Goal: Task Accomplishment & Management: Use online tool/utility

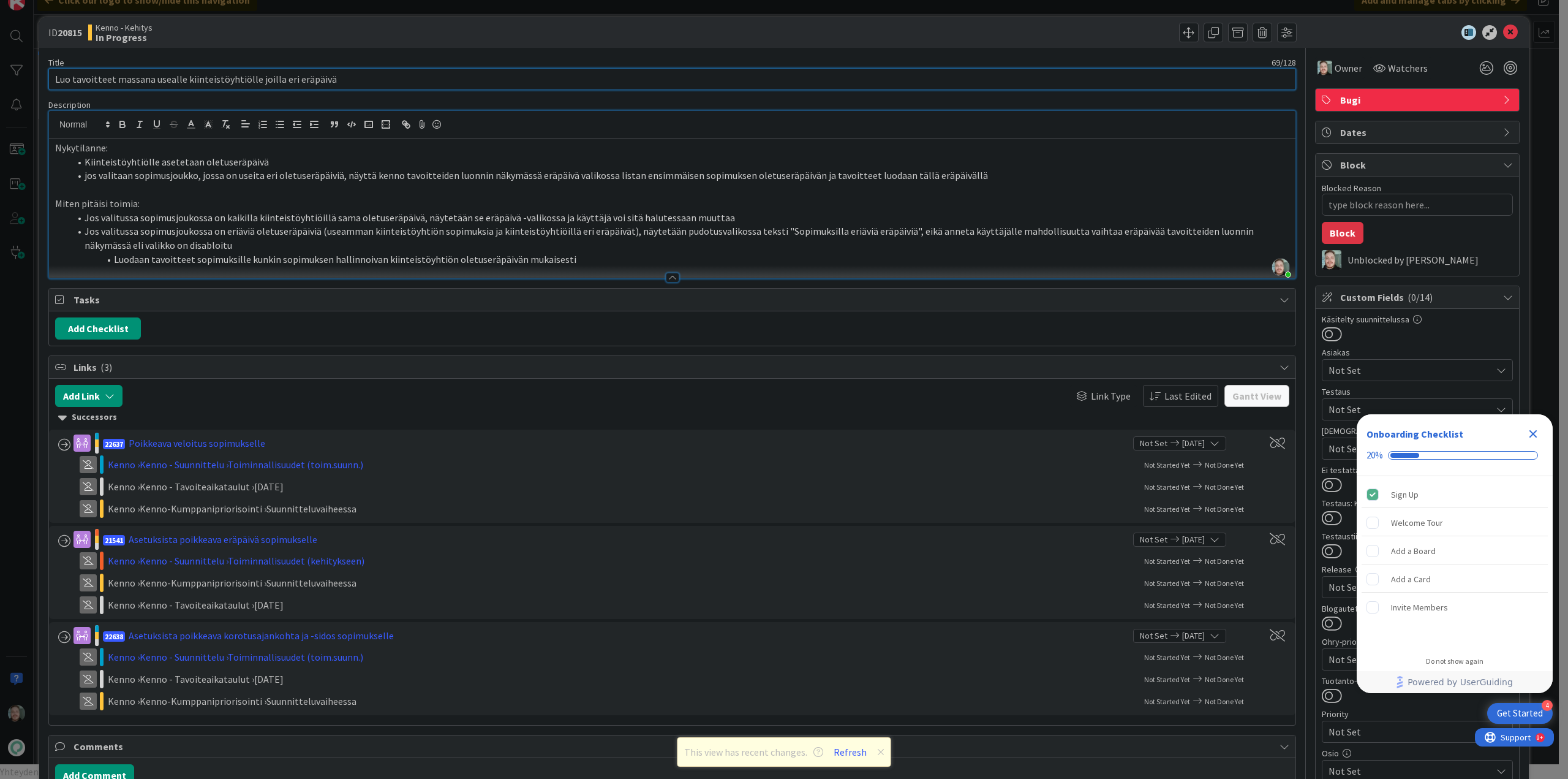
drag, startPoint x: 300, startPoint y: 80, endPoint x: 0, endPoint y: 75, distance: 300.0
click at [0, 75] on div "ID 20815 Kenno - Kehitys In Progress Title 69 / 128 Luo tavoitteet massana usea…" at bounding box center [784, 389] width 1568 height 779
click at [486, 50] on div "Title 69 / 128 Luo tavoitteet massana usealle kiinteistöyhtiölle joilla eri erä…" at bounding box center [672, 576] width 1248 height 1057
click at [614, 262] on li "Luodaan tavoitteet sopimuksille kunkin sopimuksen hallinnoivan kiinteistöyhtiön…" at bounding box center [679, 259] width 1219 height 14
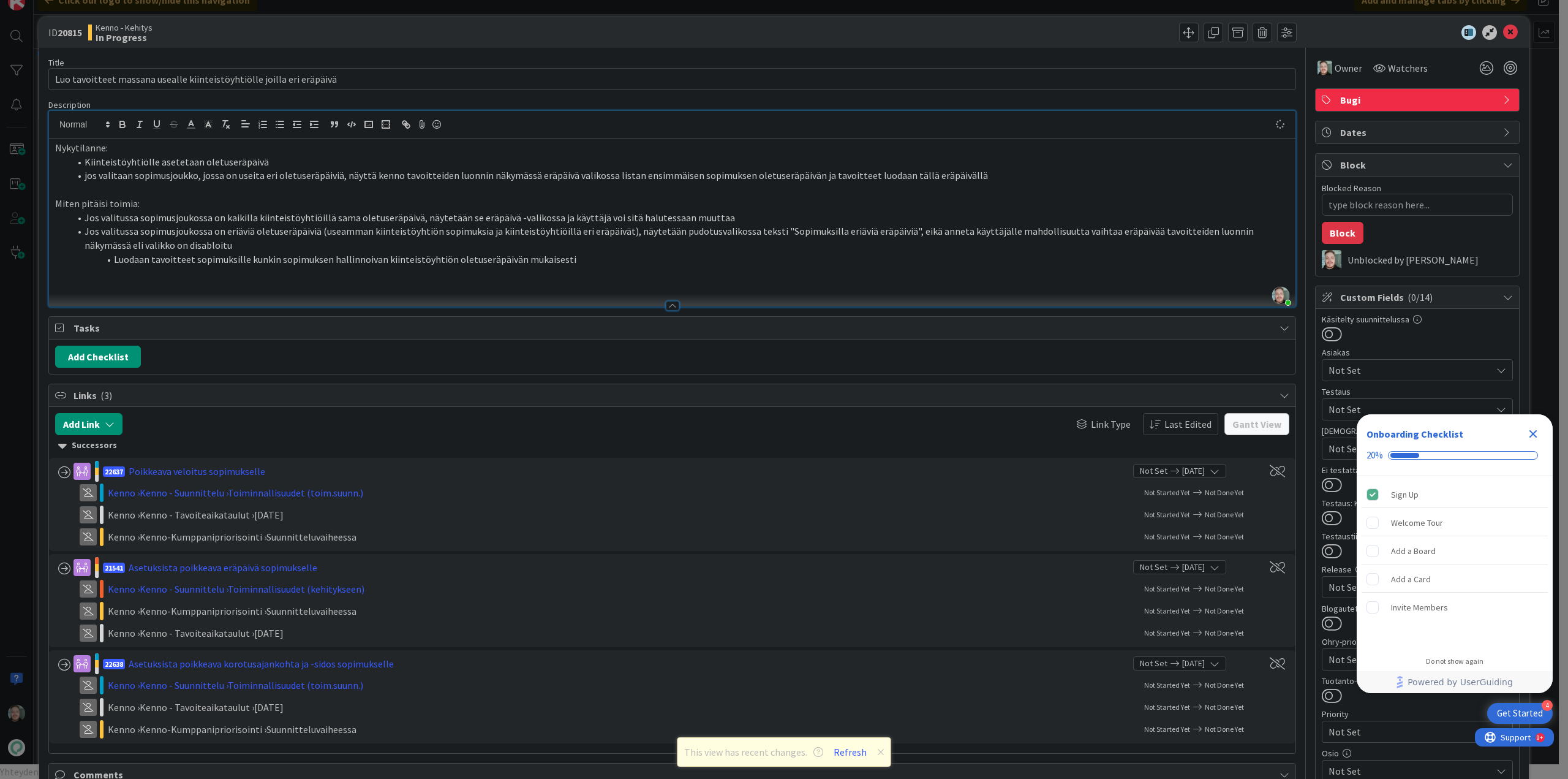
paste div
type textarea "x"
click at [1503, 30] on icon at bounding box center [1510, 32] width 15 height 15
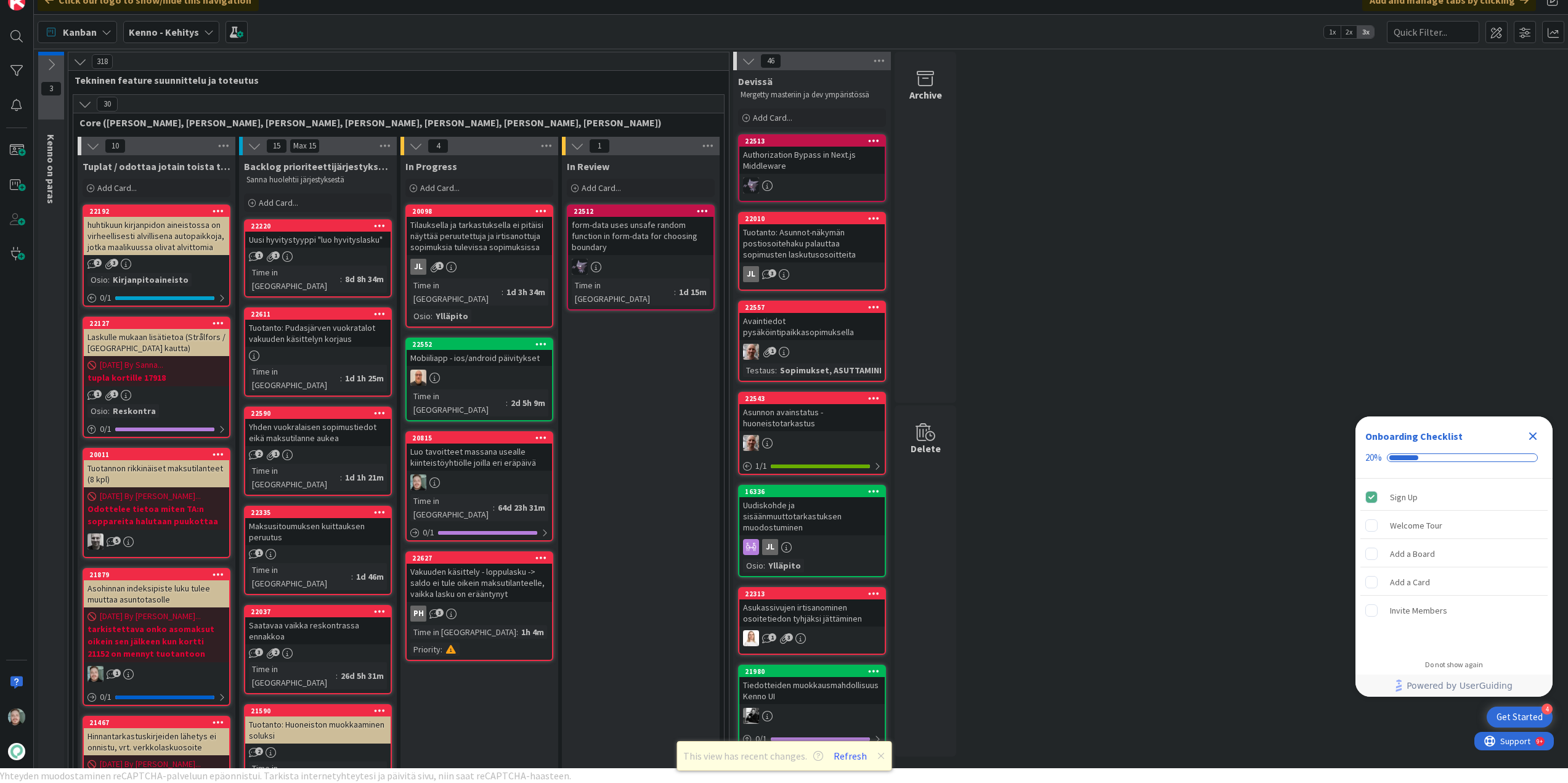
click at [485, 444] on div "Luo tavoitteet massana usealle kiinteistöyhtiölle joilla eri eräpäivä" at bounding box center [479, 457] width 145 height 27
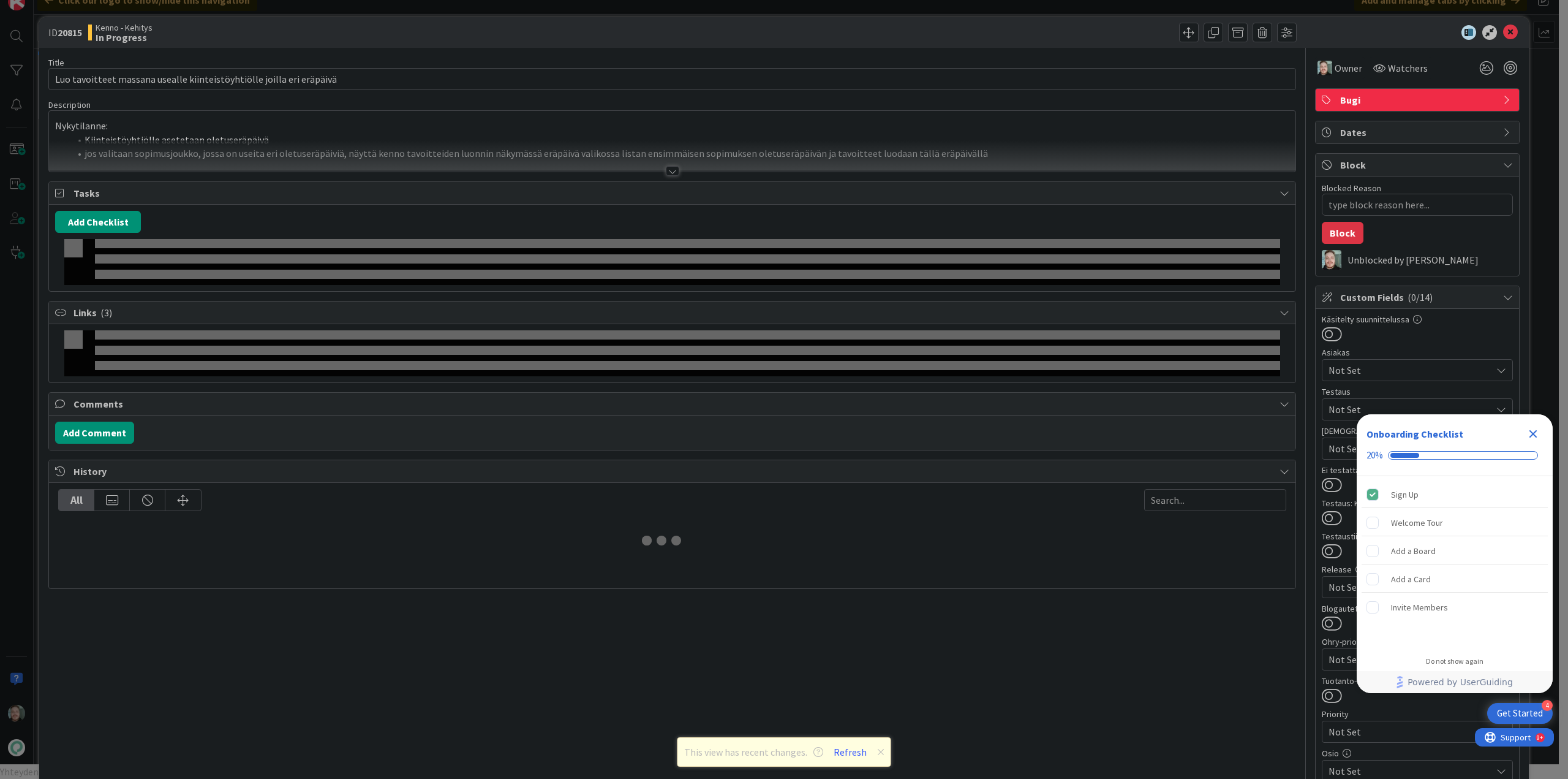
type textarea "x"
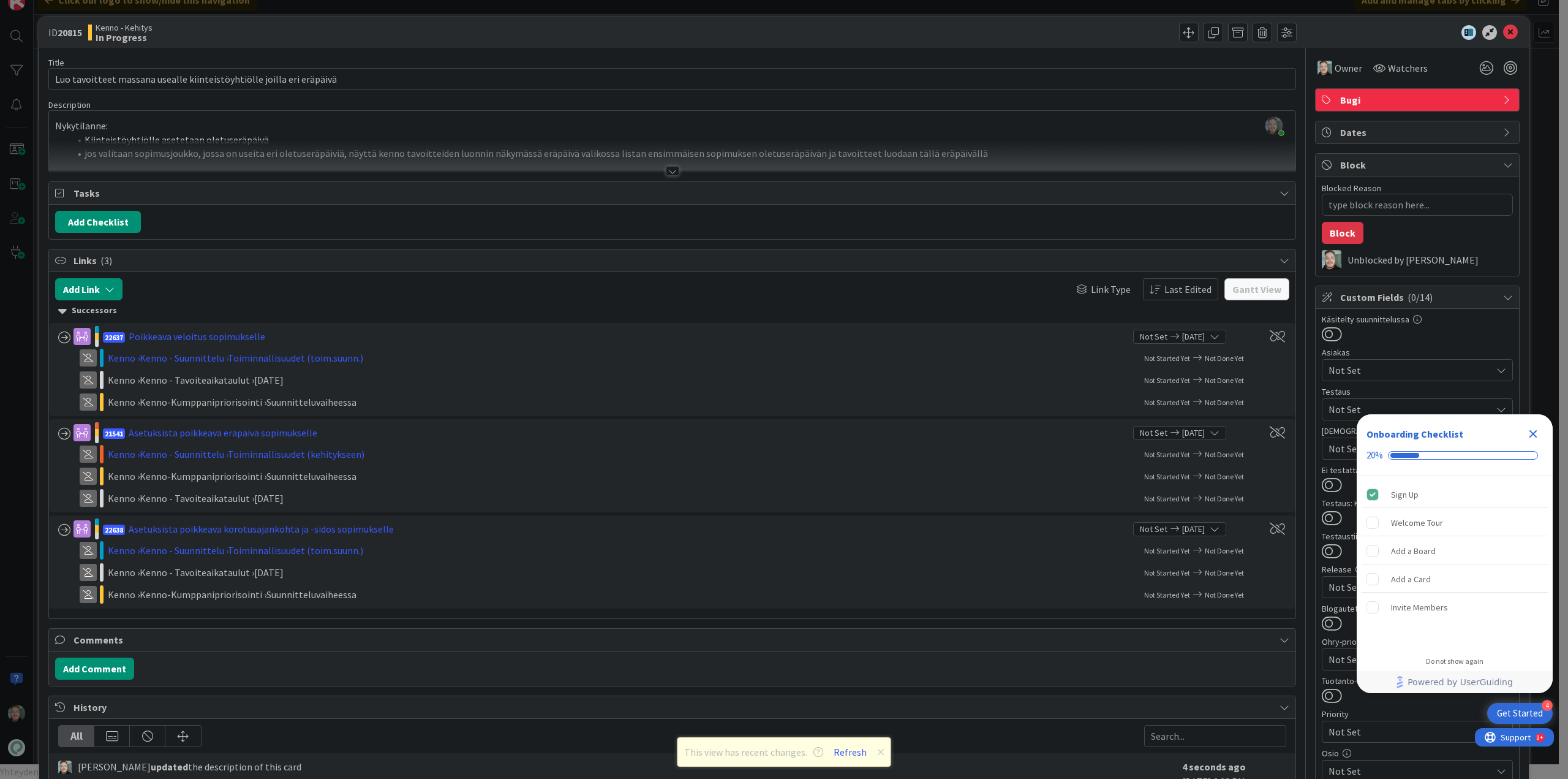
click at [666, 174] on div at bounding box center [672, 171] width 13 height 10
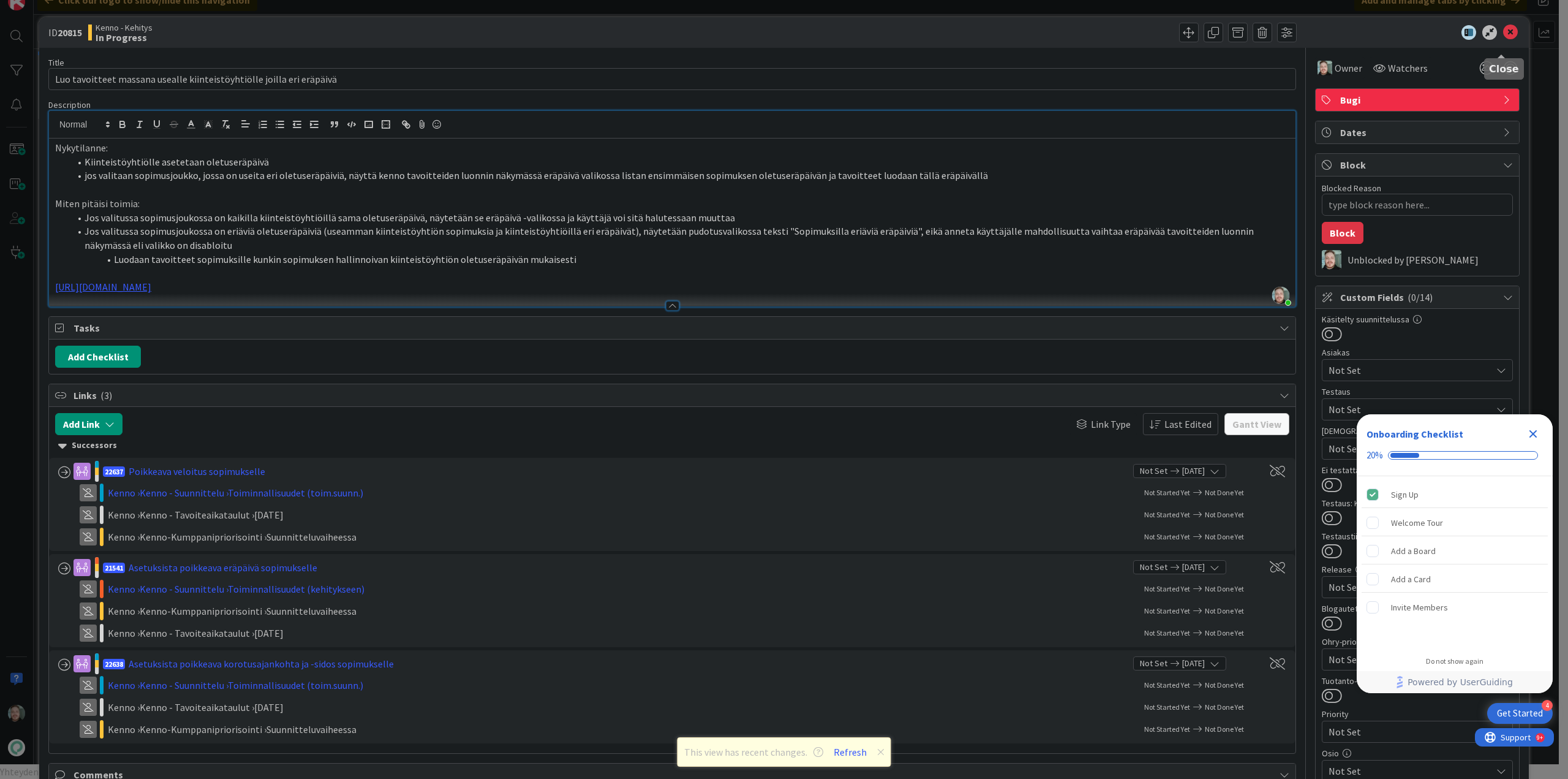
click at [1507, 33] on icon at bounding box center [1510, 32] width 15 height 15
